Goal: Task Accomplishment & Management: Use online tool/utility

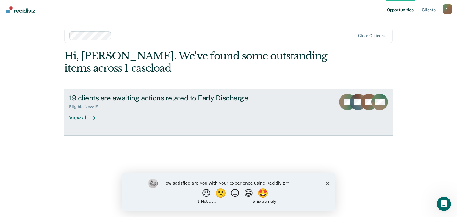
click at [372, 104] on icon at bounding box center [375, 105] width 24 height 21
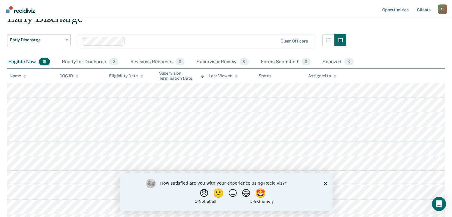
scroll to position [59, 0]
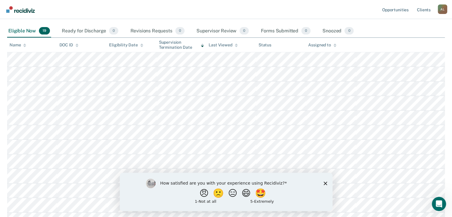
click at [323, 184] on icon "Close survey" at bounding box center [325, 183] width 4 height 4
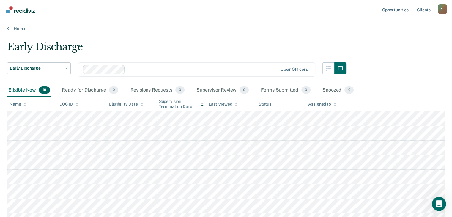
scroll to position [0, 0]
